Goal: Transaction & Acquisition: Book appointment/travel/reservation

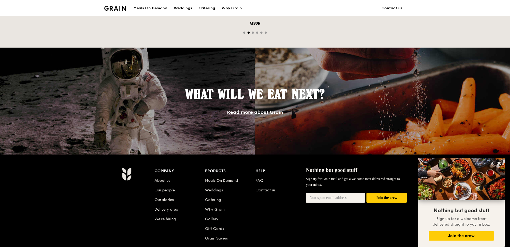
scroll to position [467, 0]
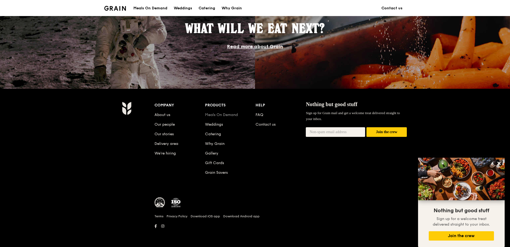
click at [223, 115] on link "Meals On Demand" at bounding box center [221, 115] width 33 height 5
click at [207, 8] on div "Catering" at bounding box center [207, 8] width 17 height 16
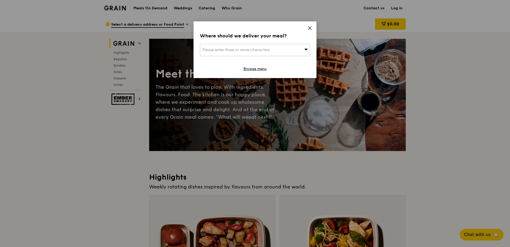
click at [310, 26] on icon at bounding box center [309, 28] width 5 height 5
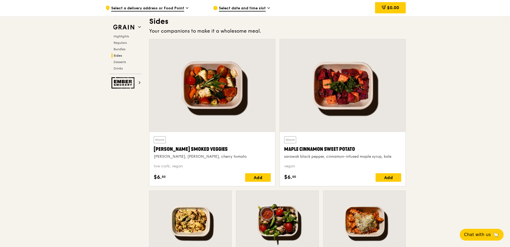
scroll to position [1229, 0]
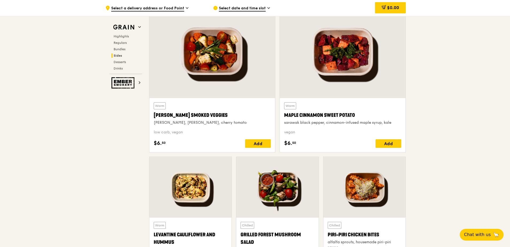
click at [123, 44] on span "Regulars" at bounding box center [121, 43] width 14 height 4
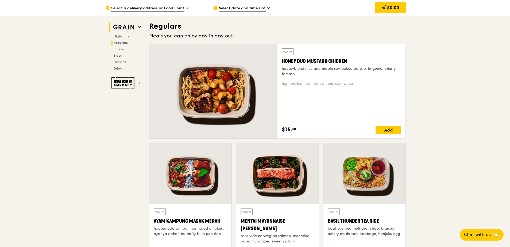
click at [136, 28] on img at bounding box center [123, 27] width 25 height 10
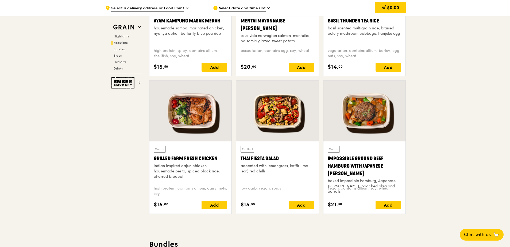
scroll to position [712, 0]
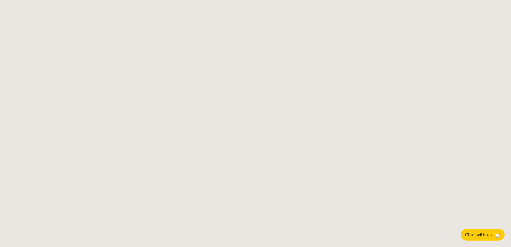
select select
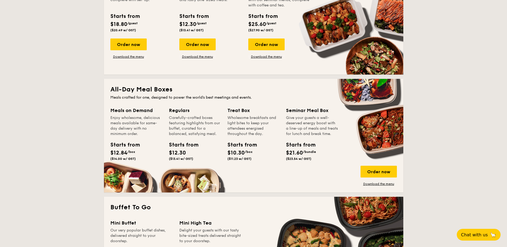
scroll to position [134, 0]
